Goal: Information Seeking & Learning: Learn about a topic

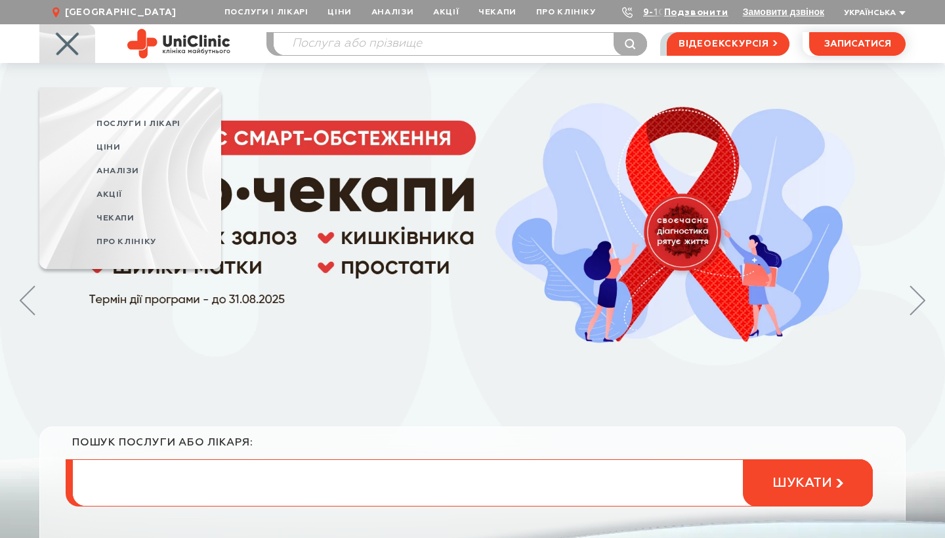
click at [245, 478] on input "search" at bounding box center [472, 483] width 799 height 46
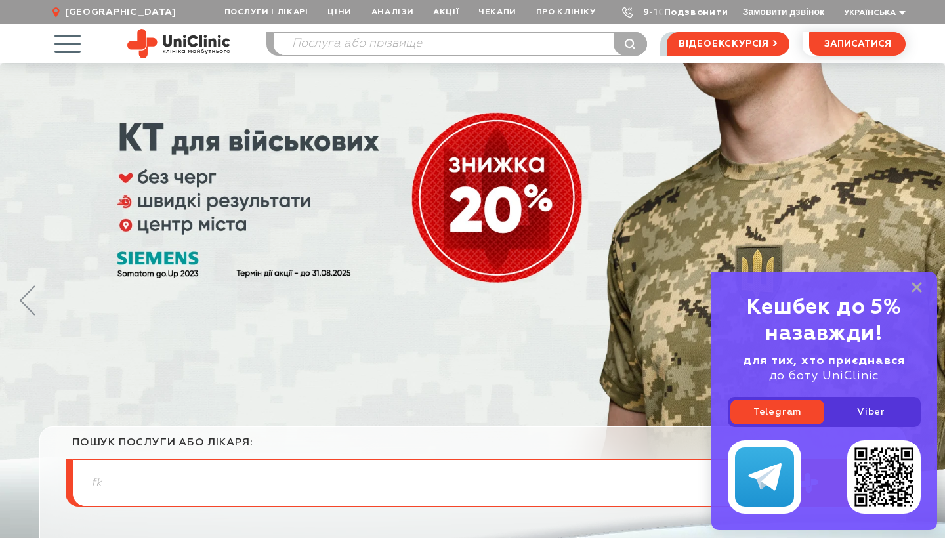
type input "f"
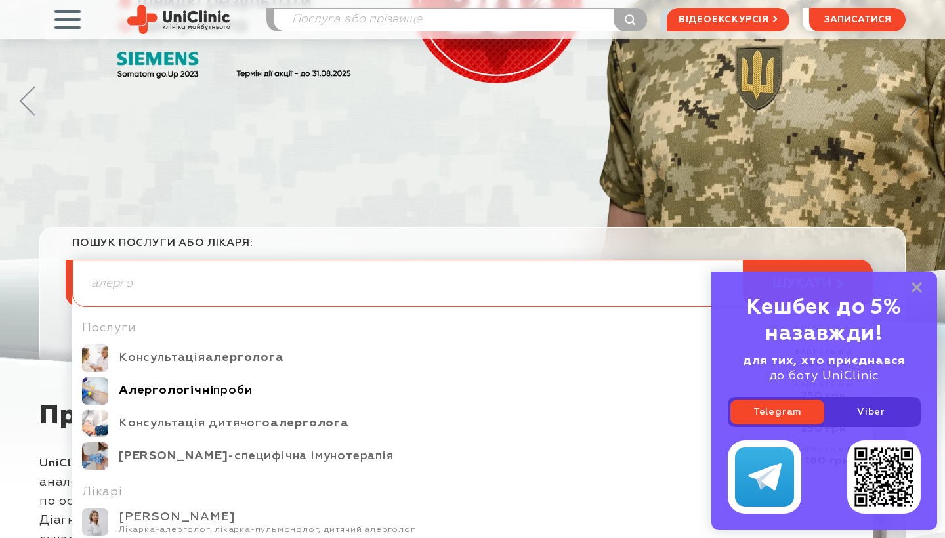
scroll to position [214, 0]
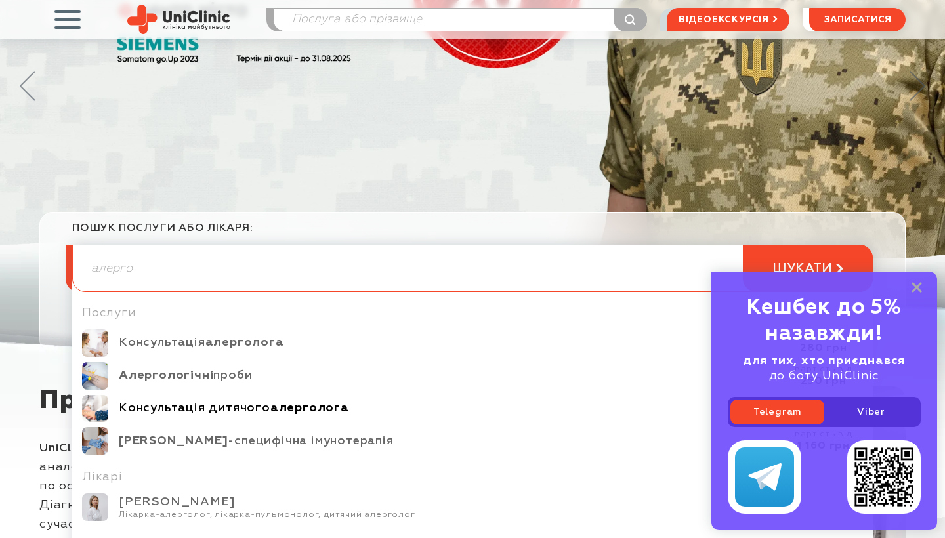
type input "алерго"
click at [320, 406] on b "алерголога" at bounding box center [309, 408] width 79 height 12
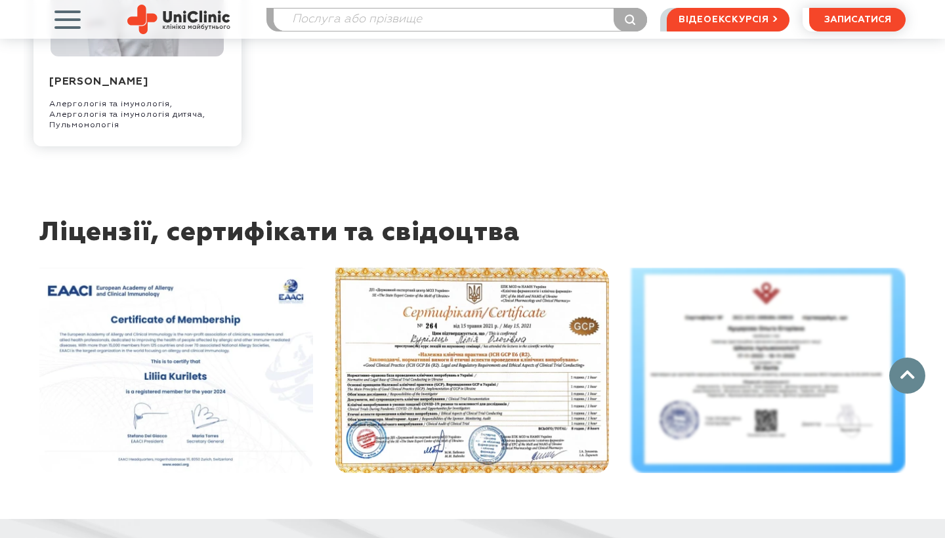
scroll to position [1404, 0]
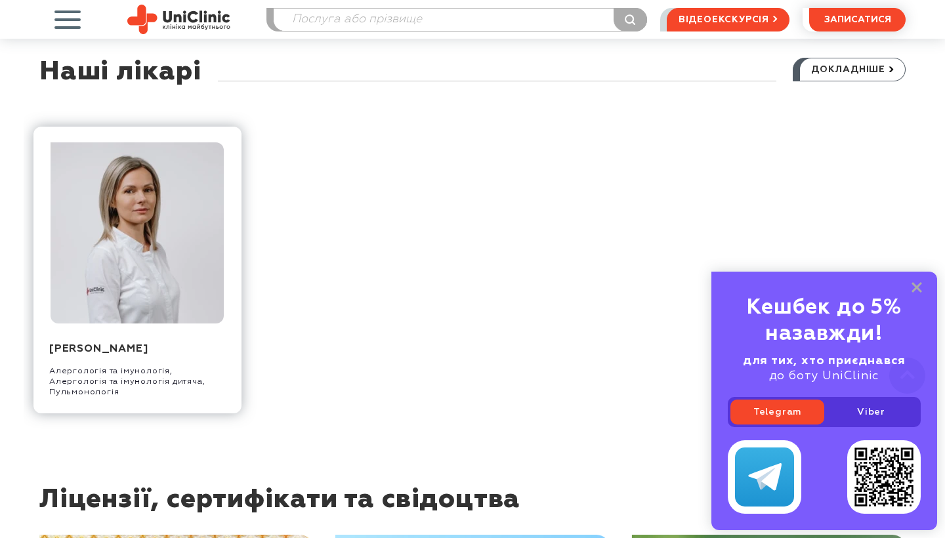
click at [131, 214] on img at bounding box center [137, 232] width 173 height 181
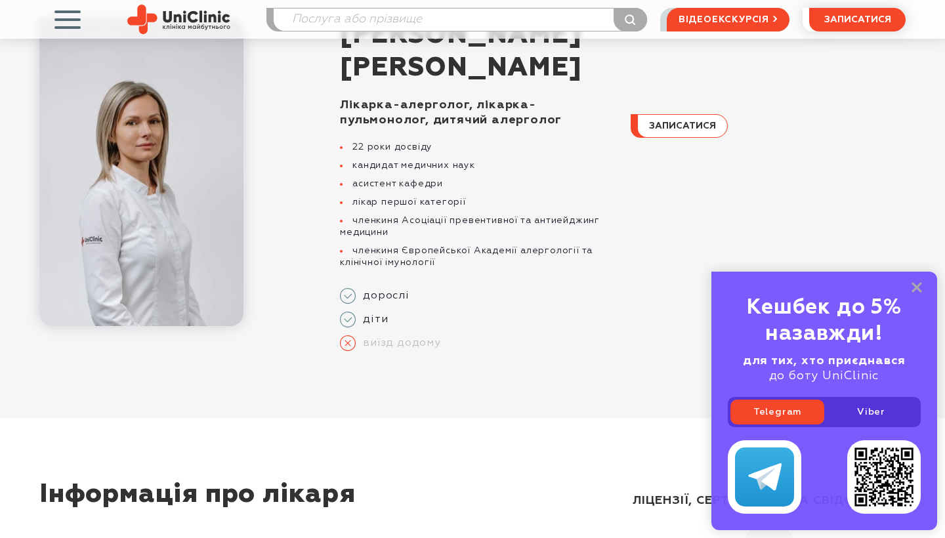
scroll to position [127, 0]
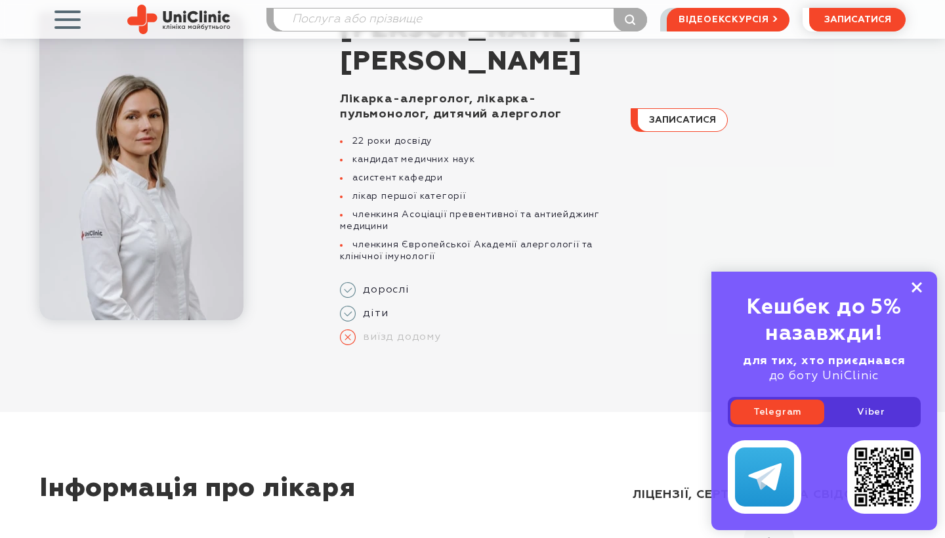
click at [920, 289] on icon at bounding box center [916, 287] width 10 height 11
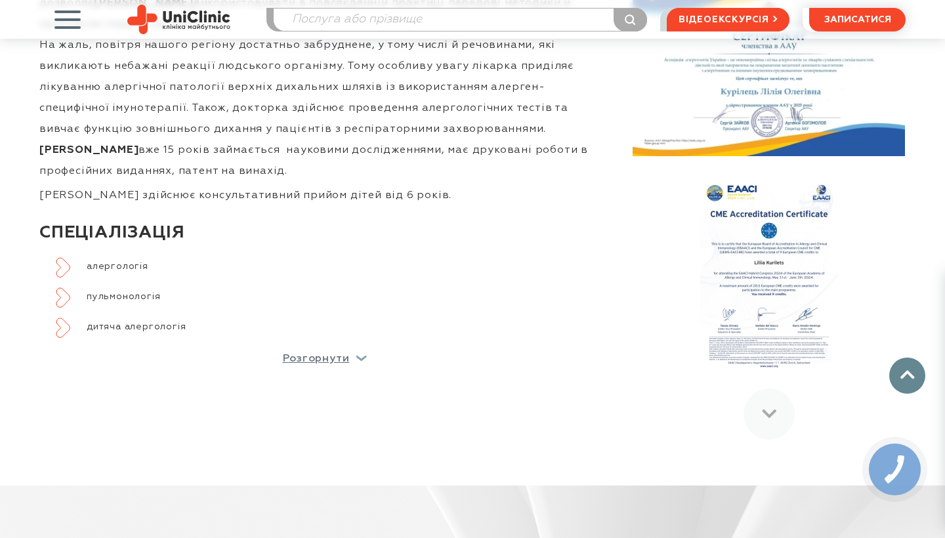
scroll to position [761, 0]
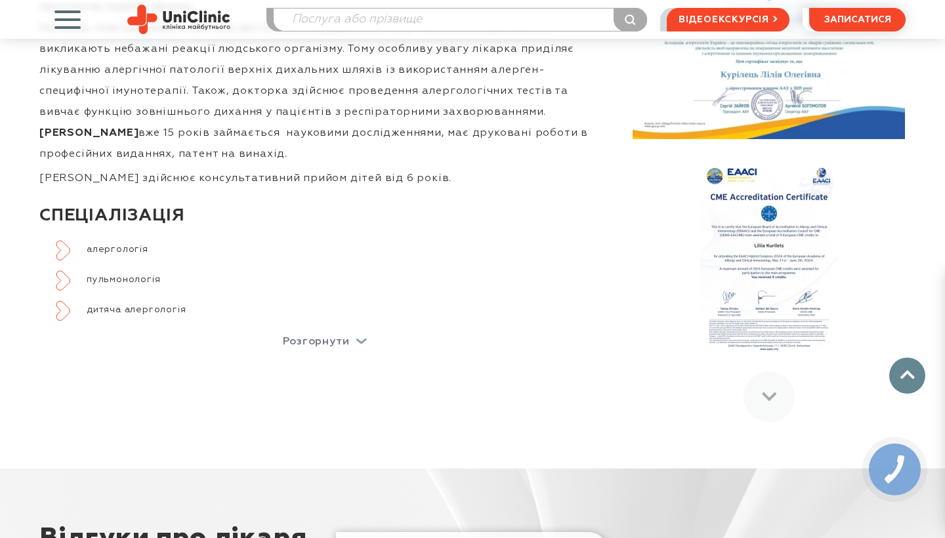
click at [334, 337] on p "Розгорнути" at bounding box center [316, 342] width 67 height 10
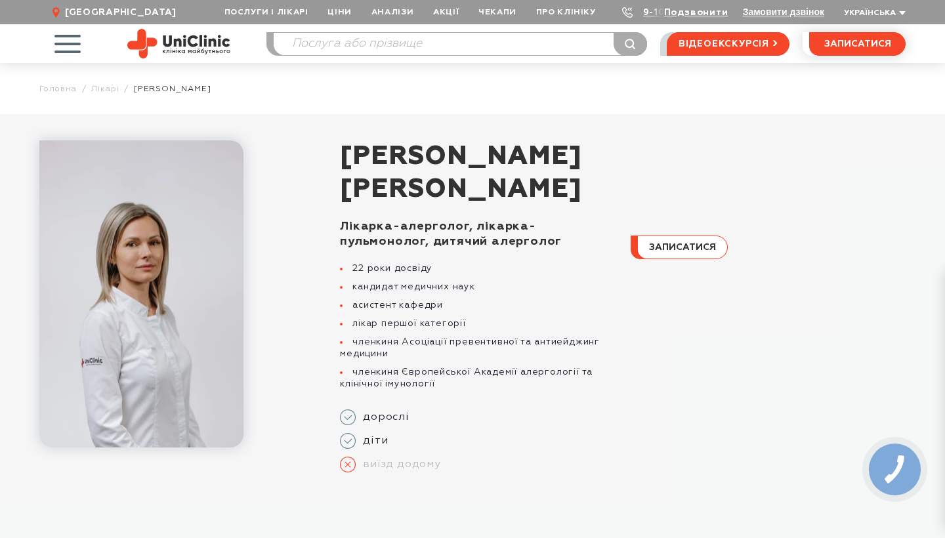
scroll to position [0, 0]
